Goal: Task Accomplishment & Management: Complete application form

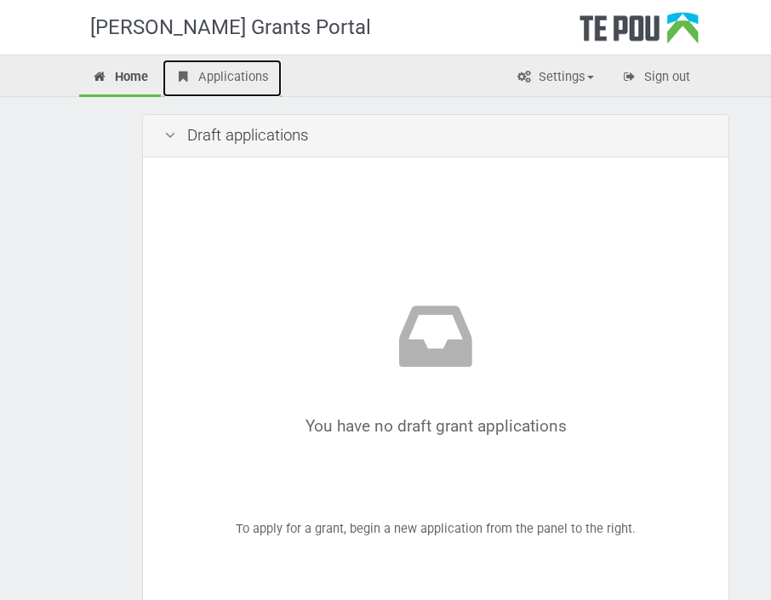
click at [248, 65] on link "Applications" at bounding box center [221, 78] width 119 height 37
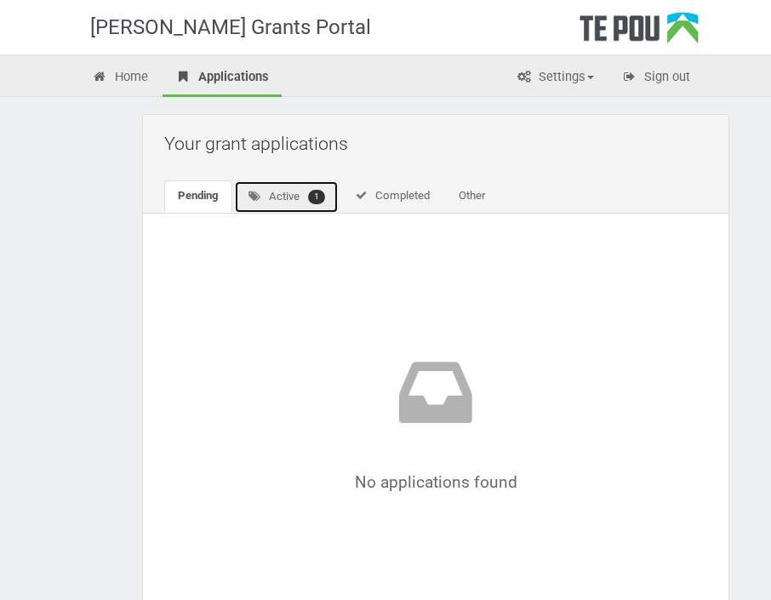
click at [305, 198] on link "Active 1" at bounding box center [286, 196] width 105 height 33
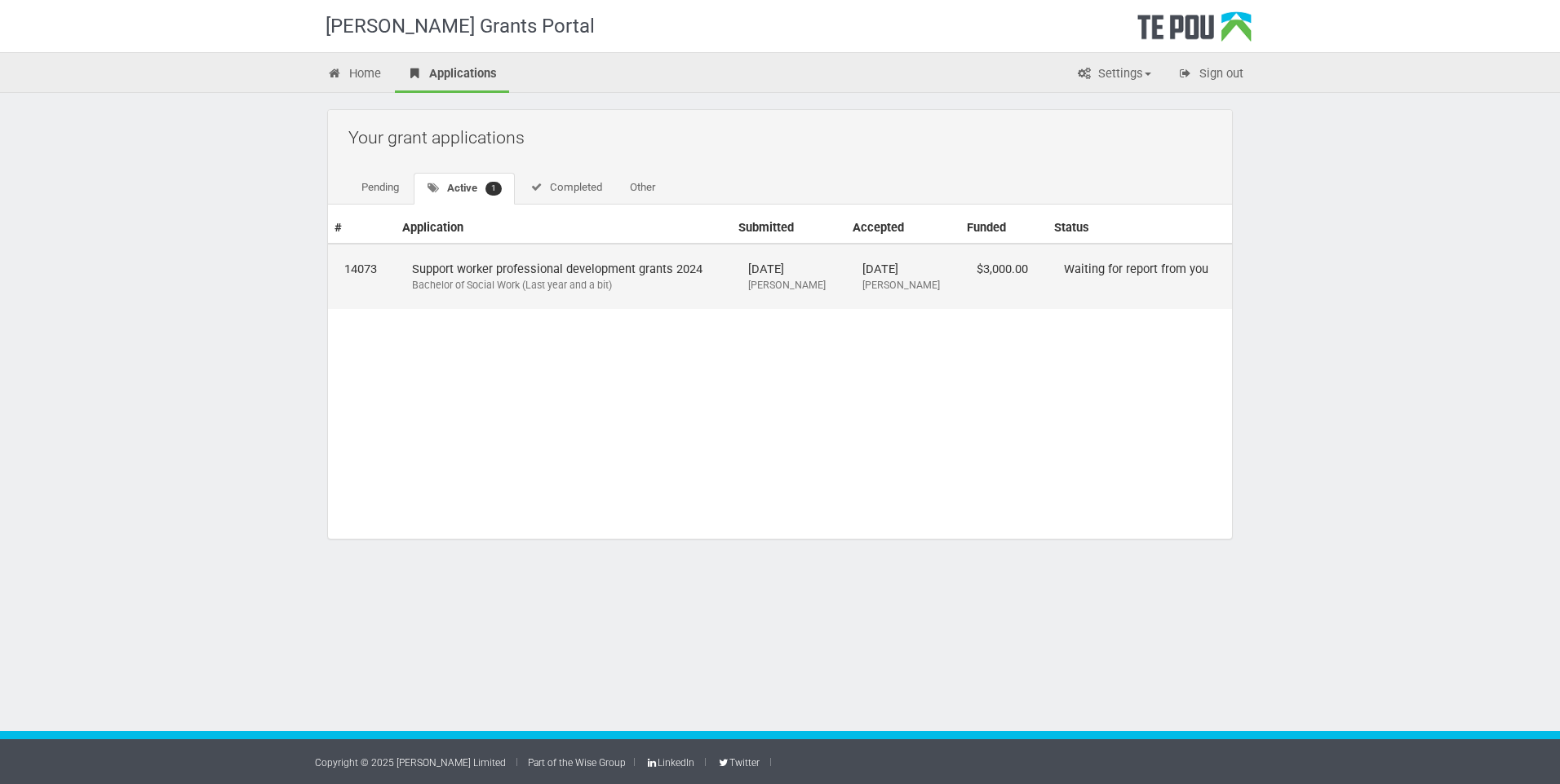
click at [738, 278] on td "Waiting for report from you" at bounding box center [1139, 276] width 184 height 65
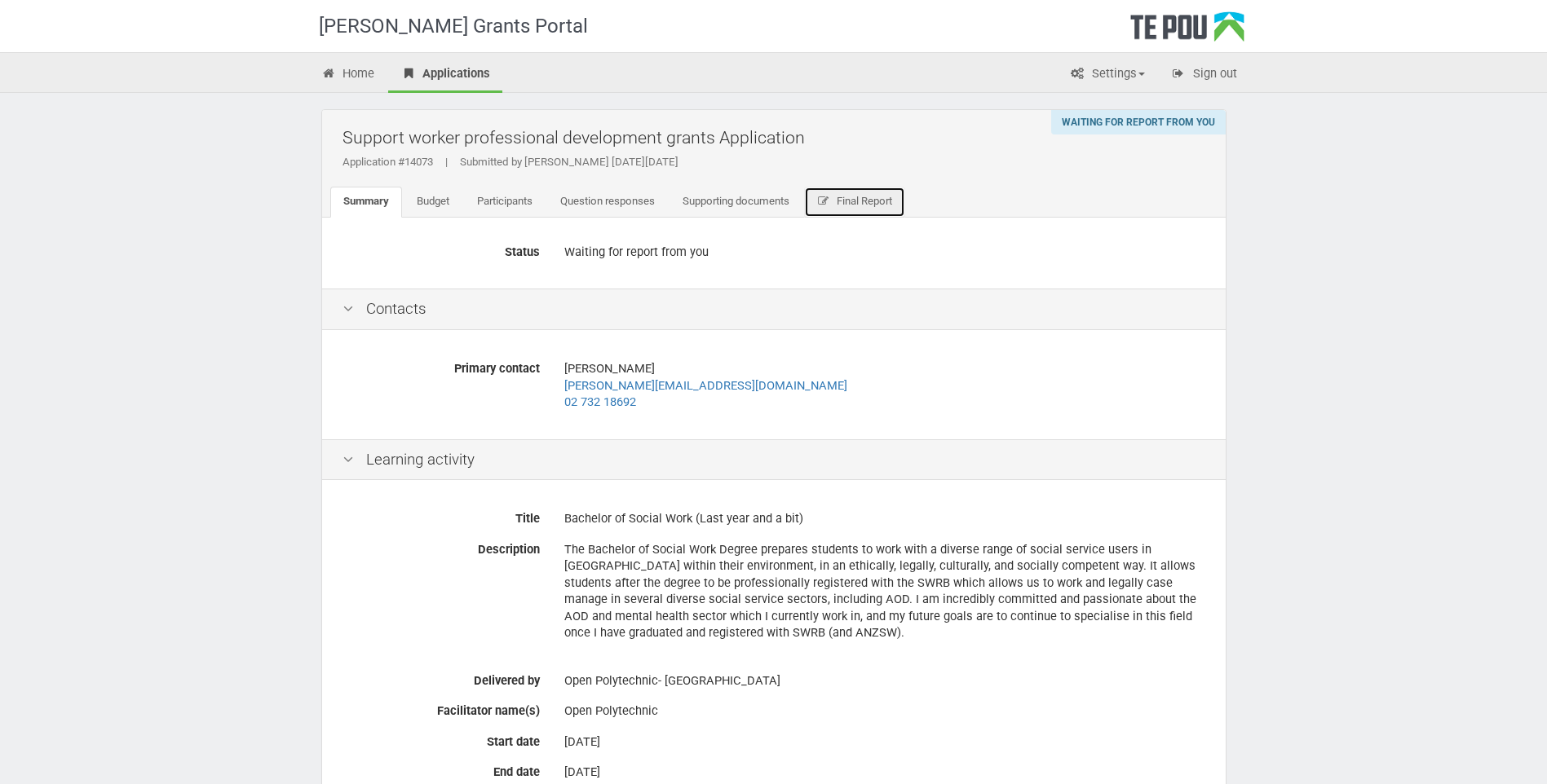
click at [864, 208] on link "Final Report" at bounding box center [855, 202] width 102 height 31
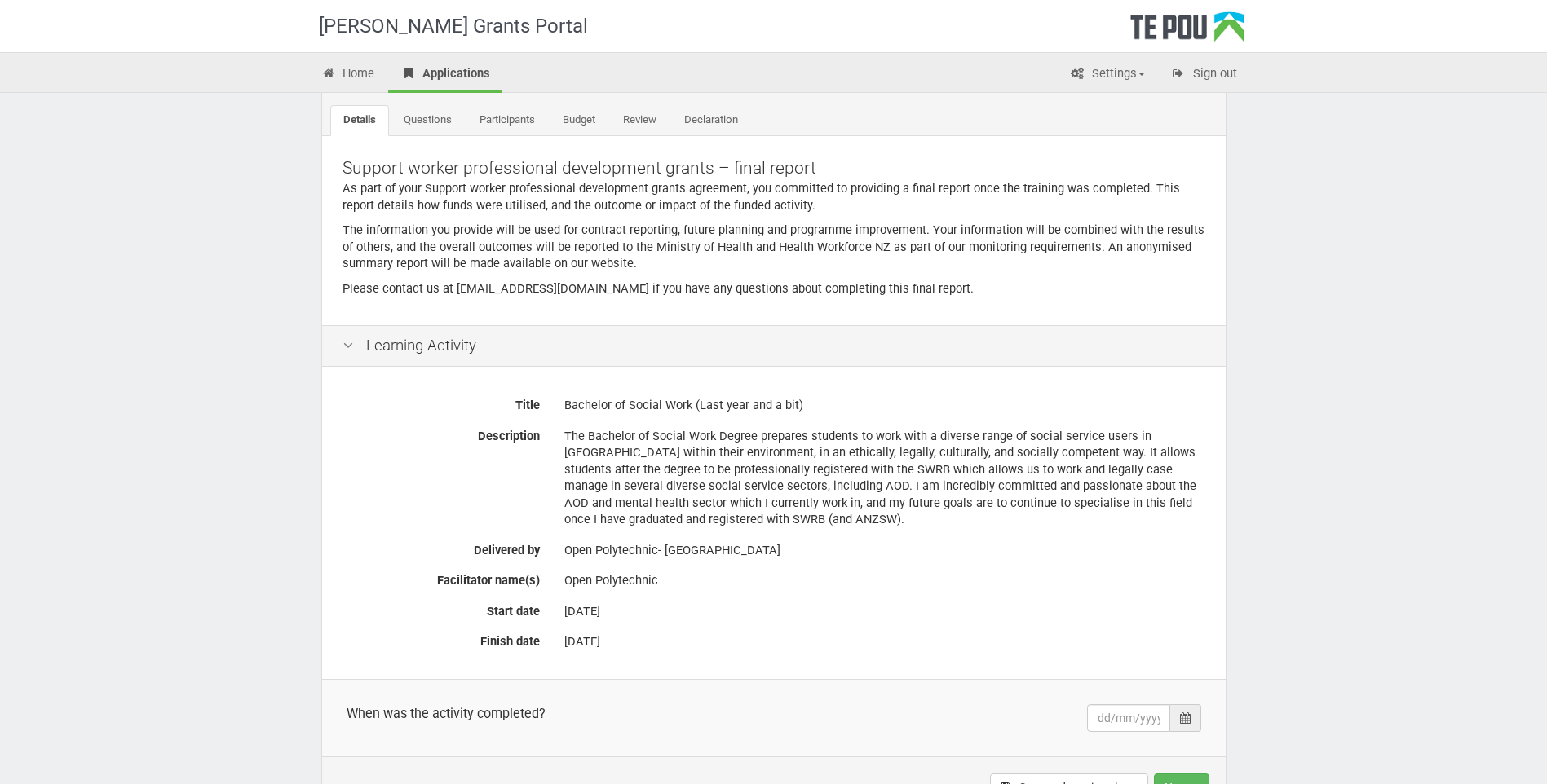
scroll to position [201, 0]
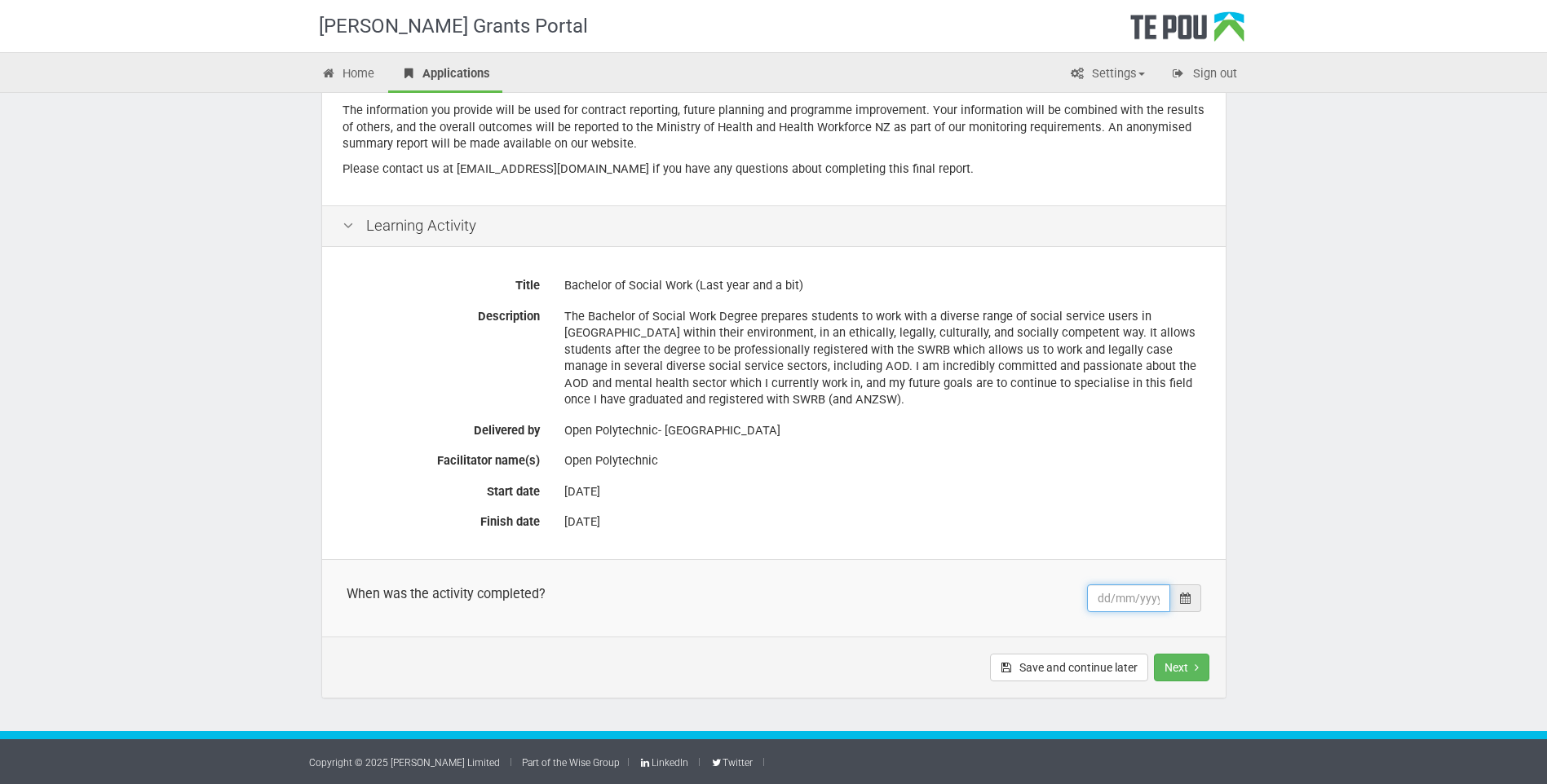
click at [1136, 601] on input "text" at bounding box center [1128, 598] width 83 height 28
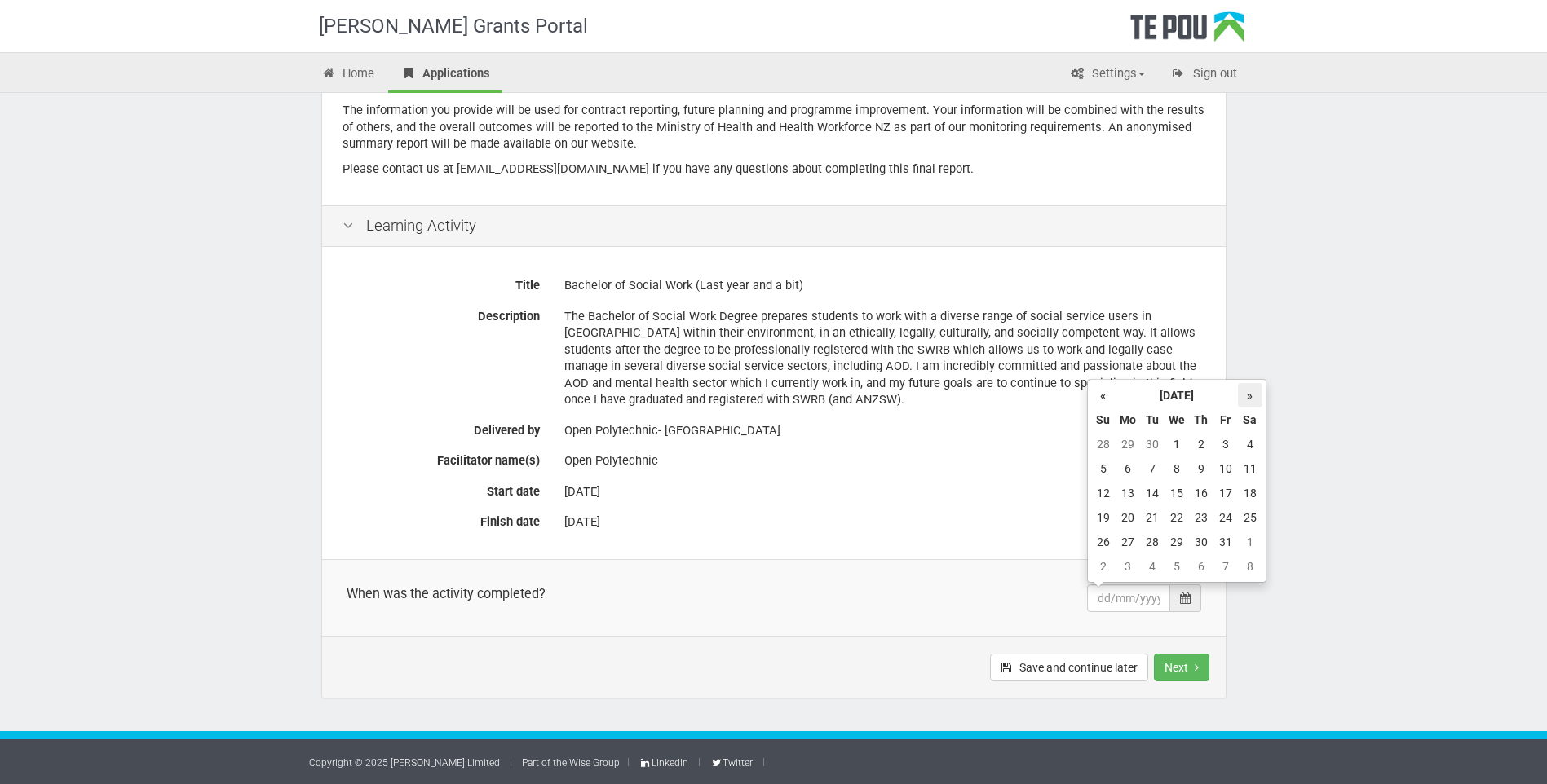
click at [1255, 397] on th "»" at bounding box center [1250, 396] width 25 height 25
click at [1113, 392] on th "«" at bounding box center [1103, 396] width 25 height 25
click at [1106, 566] on td "2" at bounding box center [1103, 566] width 25 height 25
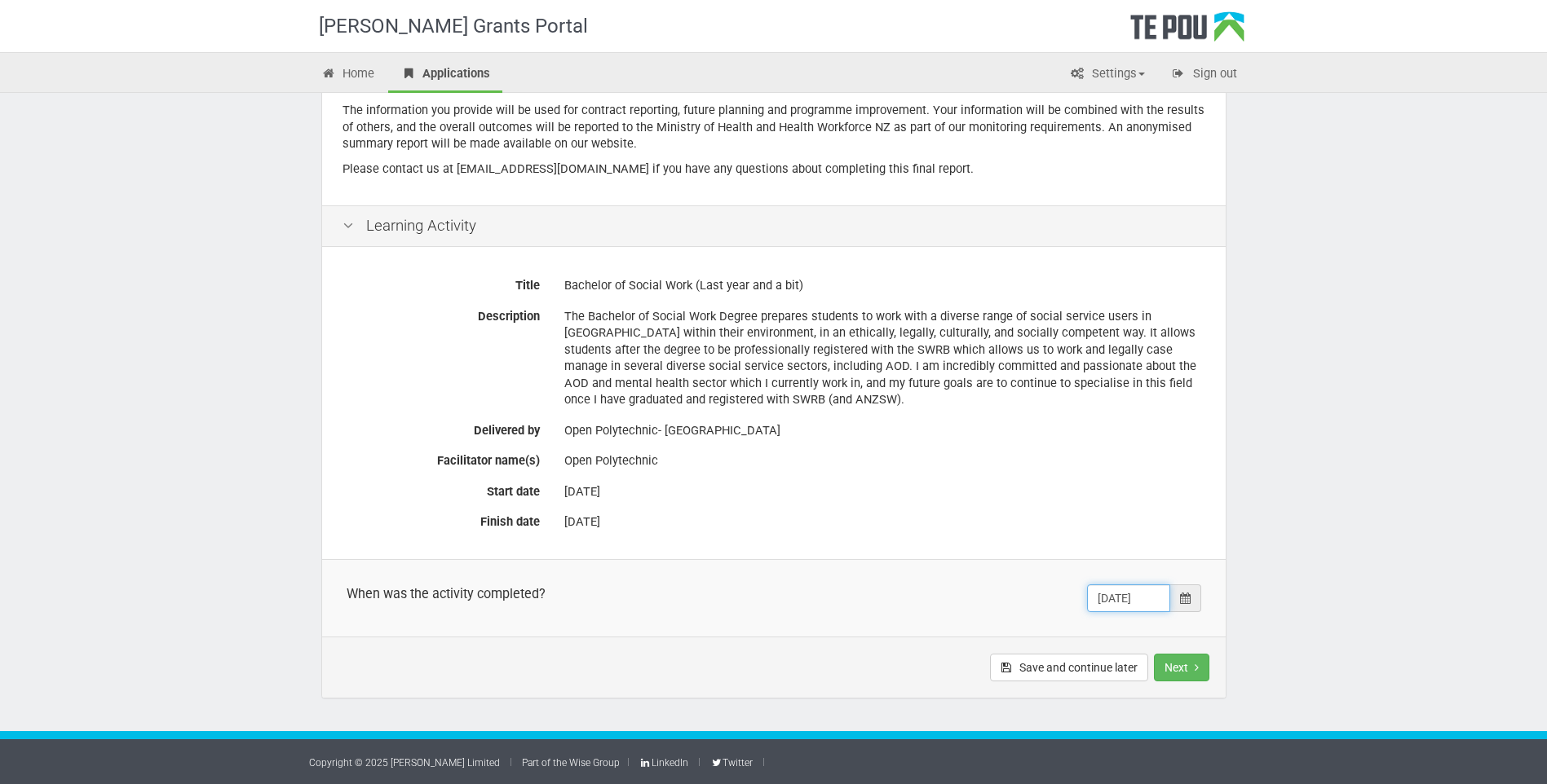
click at [1141, 606] on input "02/11/2025" at bounding box center [1128, 598] width 83 height 28
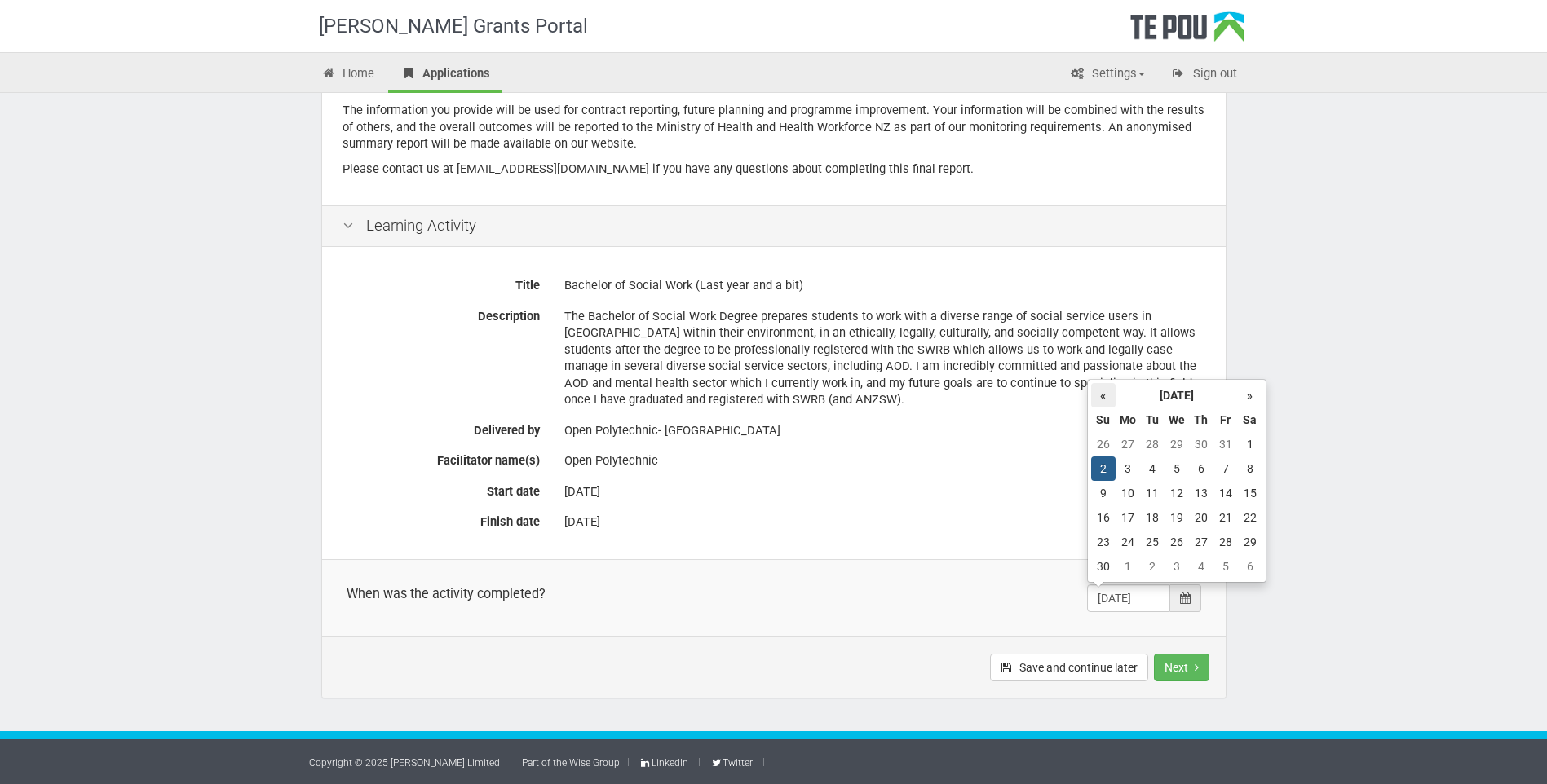
click at [1098, 398] on th "«" at bounding box center [1103, 396] width 25 height 25
click at [1214, 564] on td "7" at bounding box center [1226, 566] width 25 height 25
type input "07/11/2025"
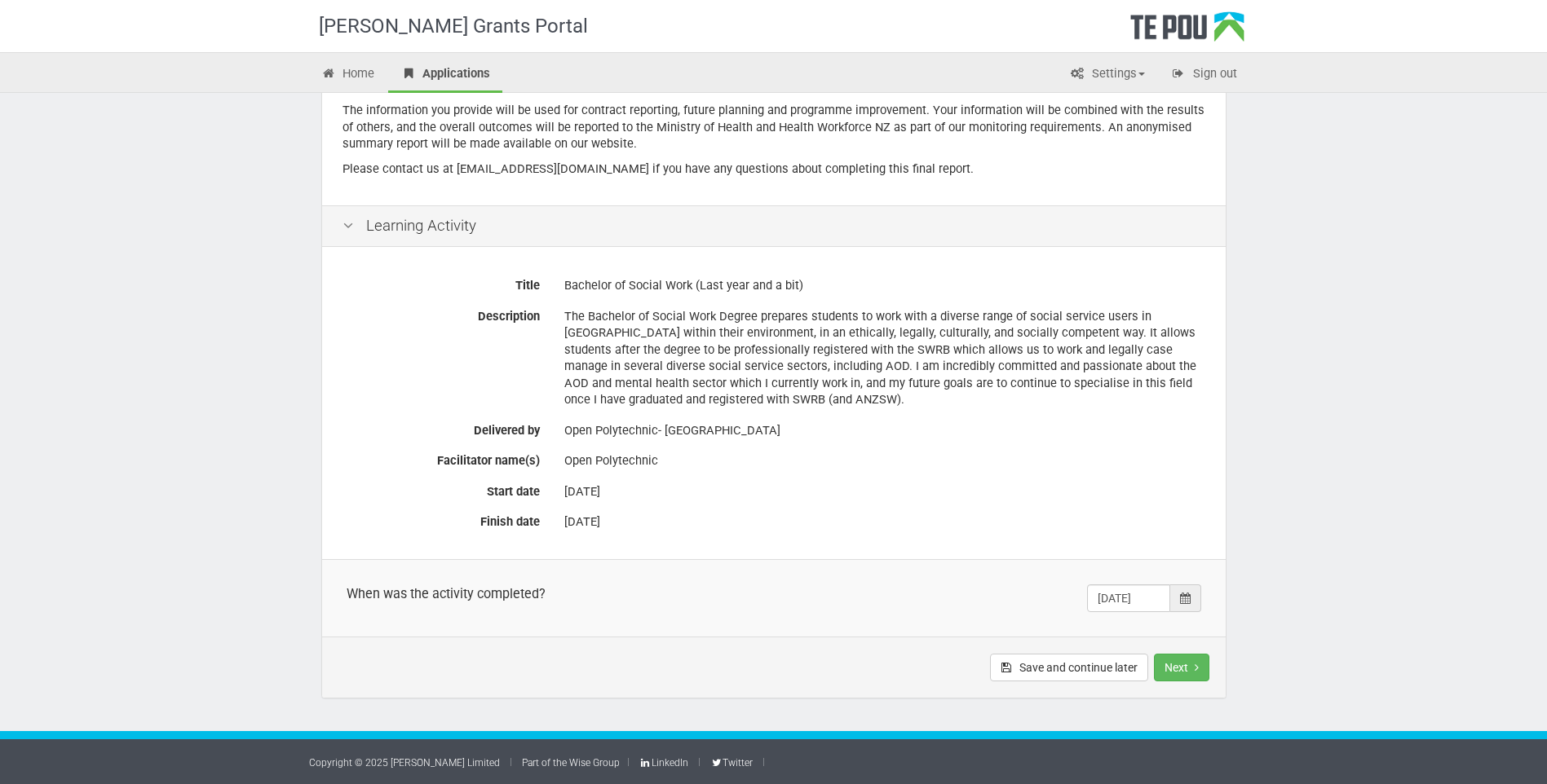
click at [1187, 594] on icon at bounding box center [1185, 598] width 11 height 12
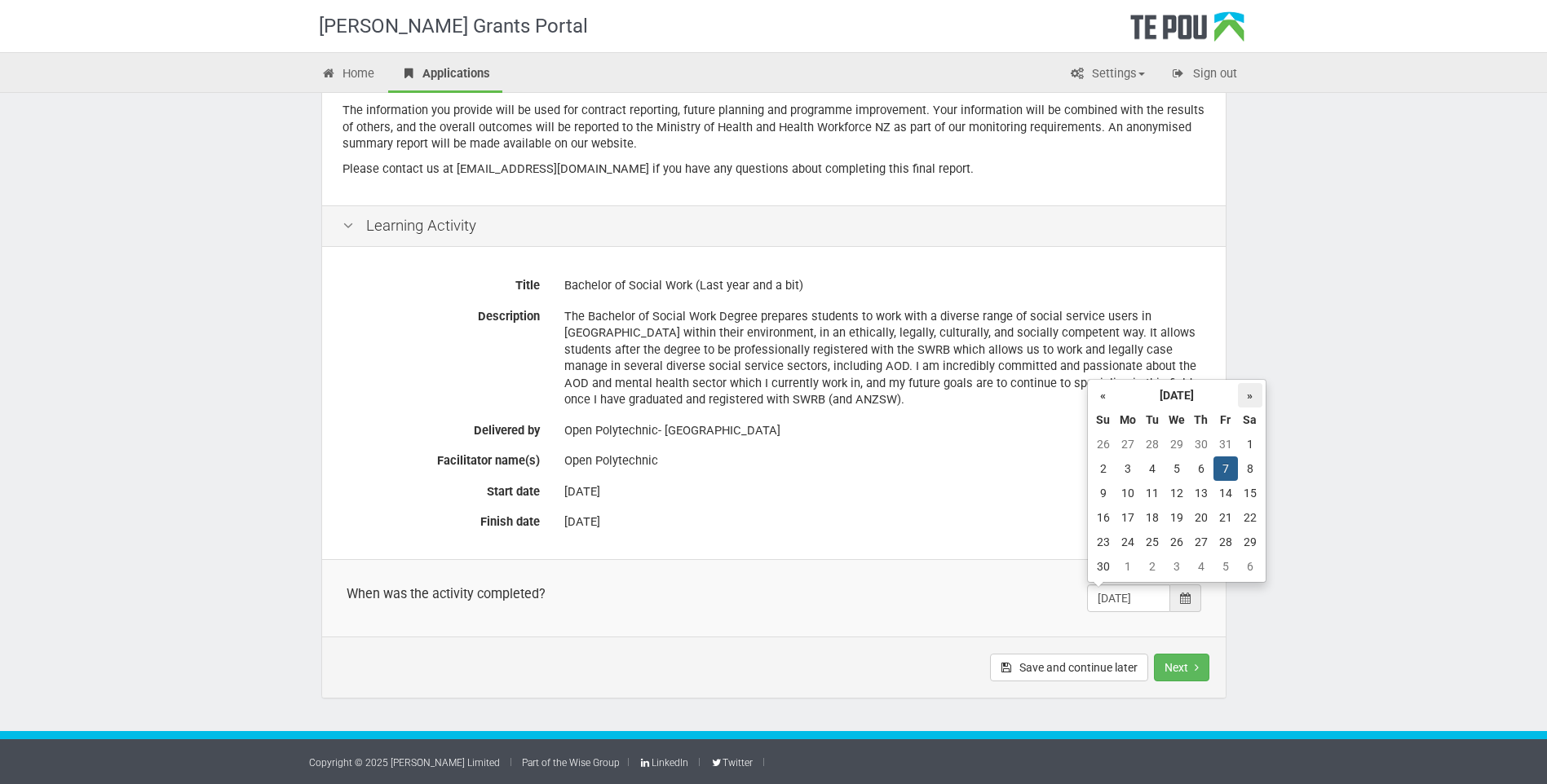
click at [1247, 396] on th "»" at bounding box center [1250, 396] width 25 height 25
click at [1108, 400] on th "«" at bounding box center [1103, 396] width 25 height 25
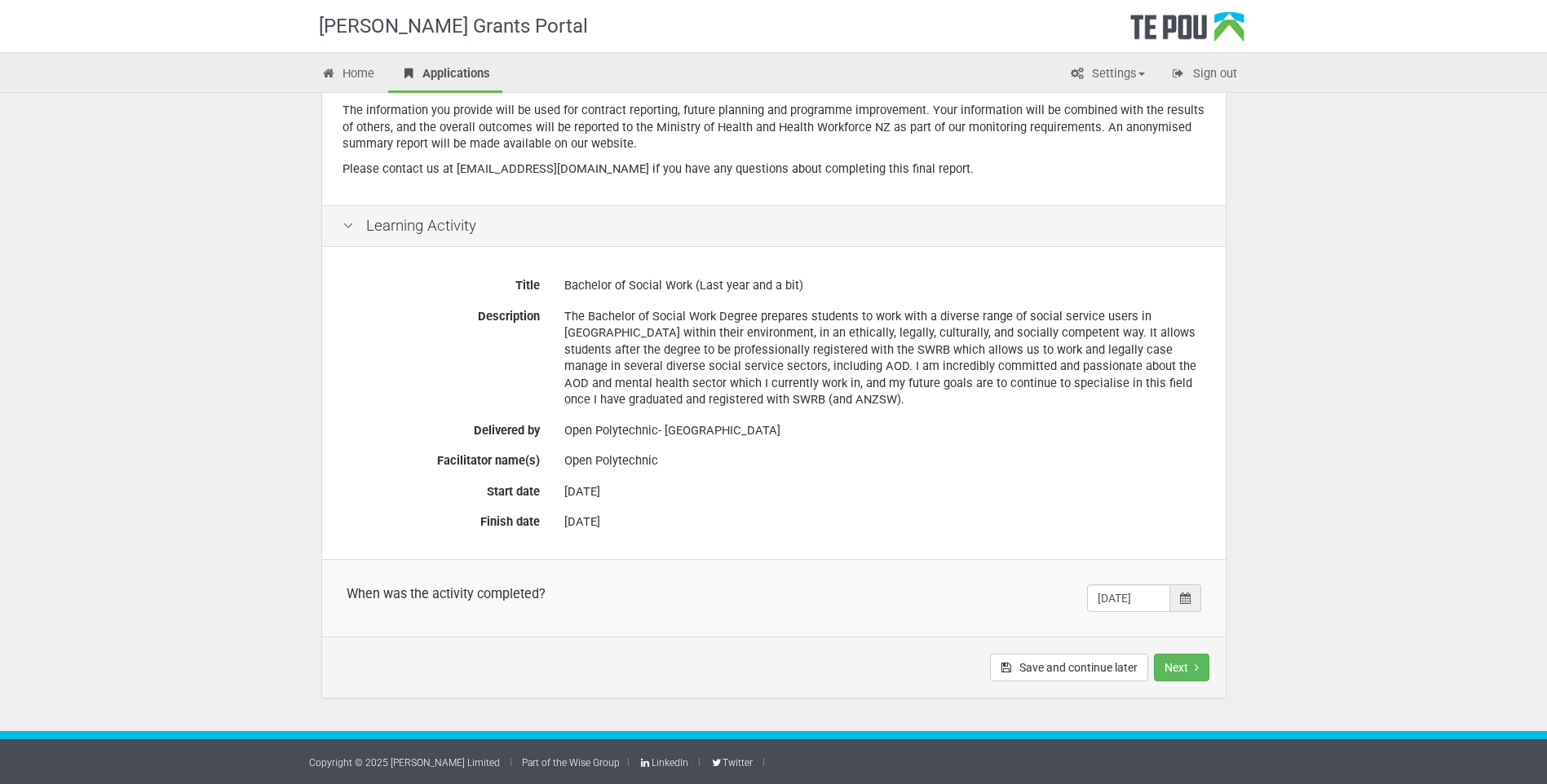
click at [1376, 330] on div "Te Pou Grants Portal Home Applications Settings Profile My account FAQs Sign ou…" at bounding box center [774, 291] width 1547 height 986
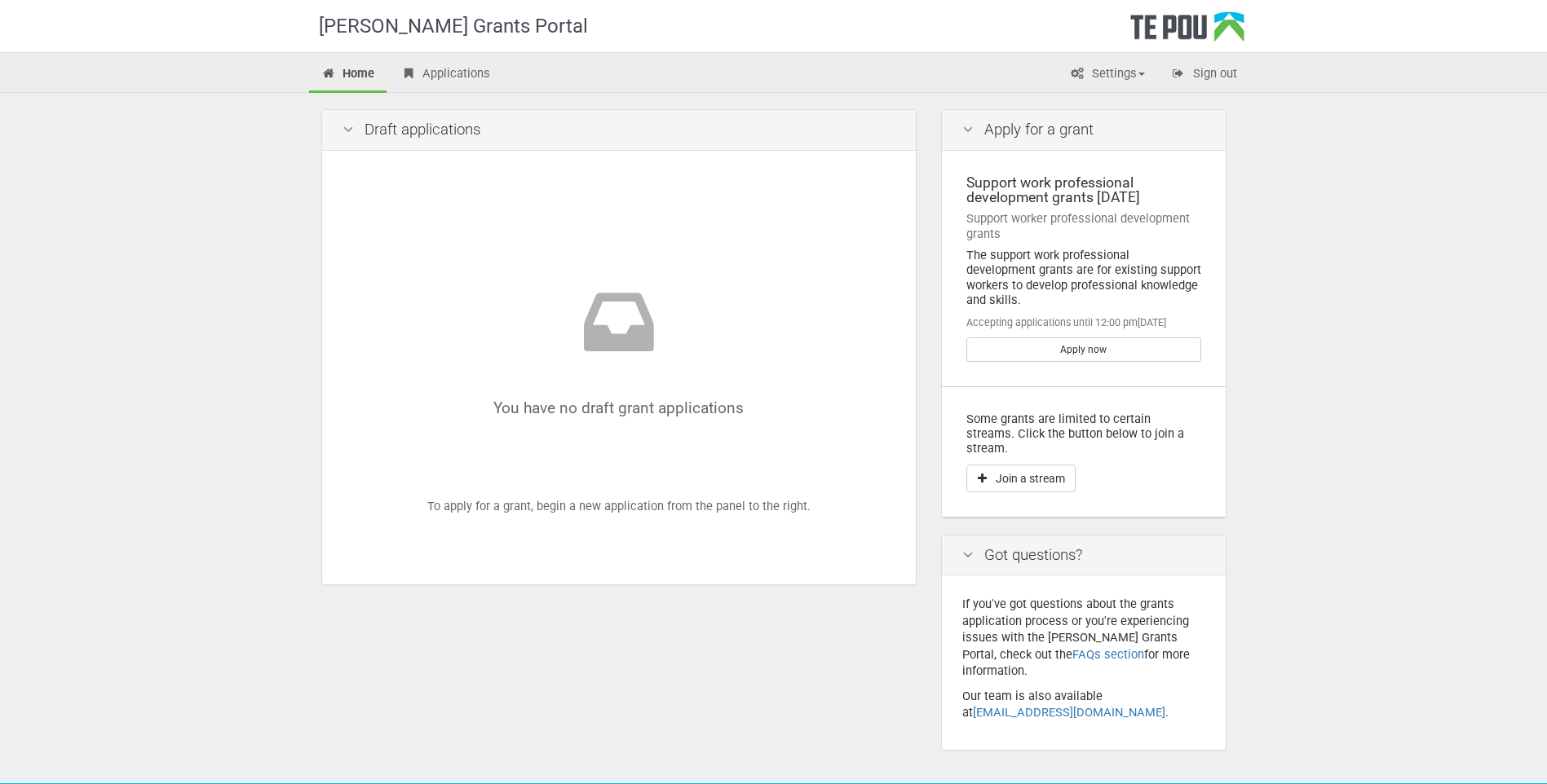
scroll to position [6, 0]
